Goal: Navigation & Orientation: Find specific page/section

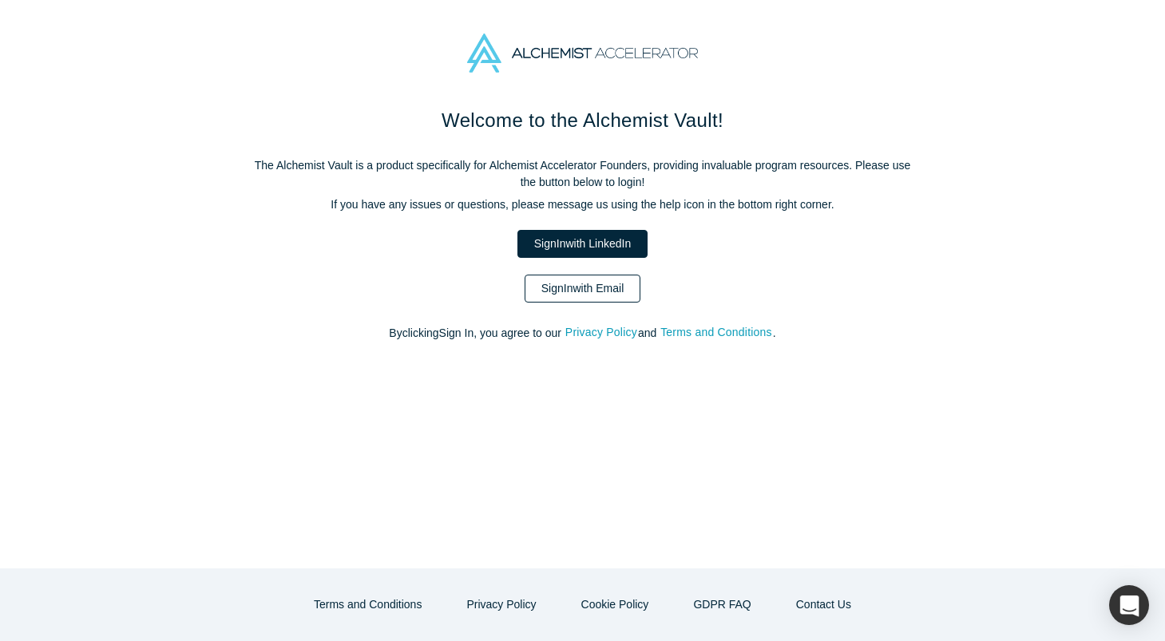
click at [558, 282] on link "Sign In with Email" at bounding box center [583, 289] width 117 height 28
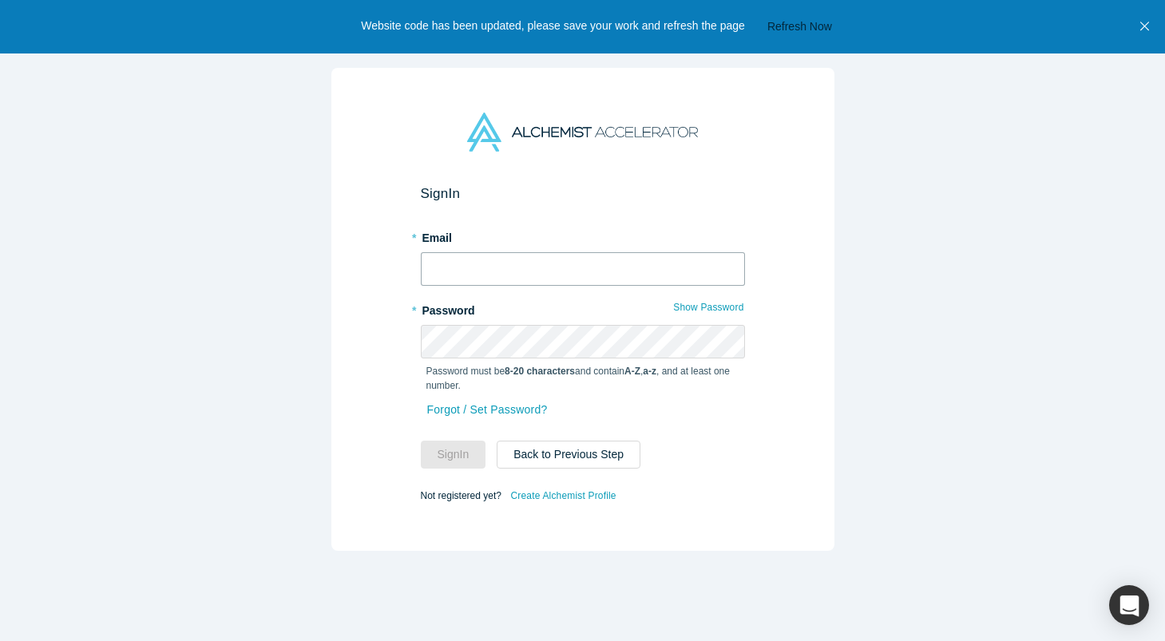
type input "[EMAIL_ADDRESS][DOMAIN_NAME]"
click at [454, 455] on button "Sign In" at bounding box center [453, 455] width 65 height 28
